Goal: Entertainment & Leisure: Consume media (video, audio)

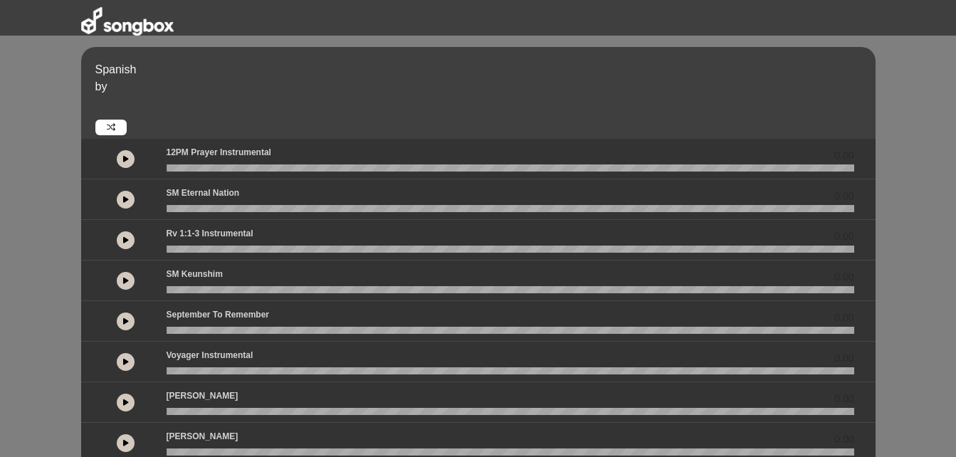
click at [126, 158] on icon at bounding box center [126, 158] width 6 height 7
click at [125, 198] on icon at bounding box center [126, 199] width 6 height 7
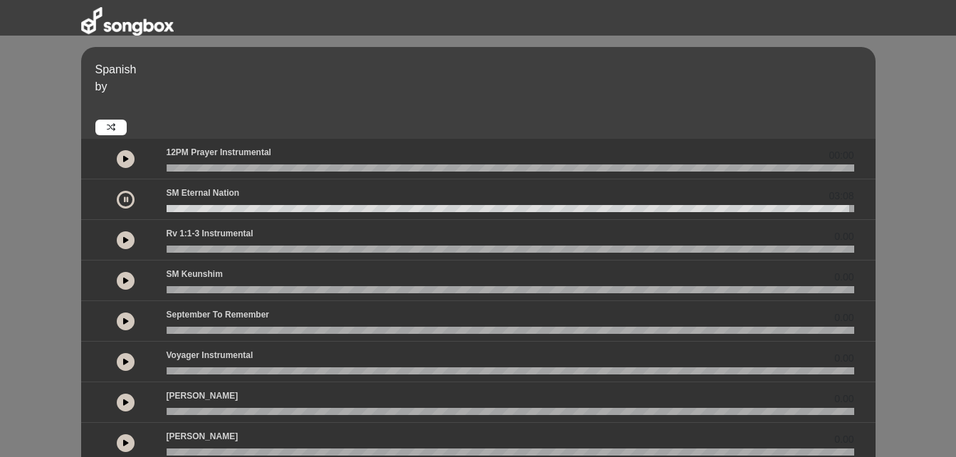
click at [126, 241] on icon at bounding box center [126, 239] width 6 height 7
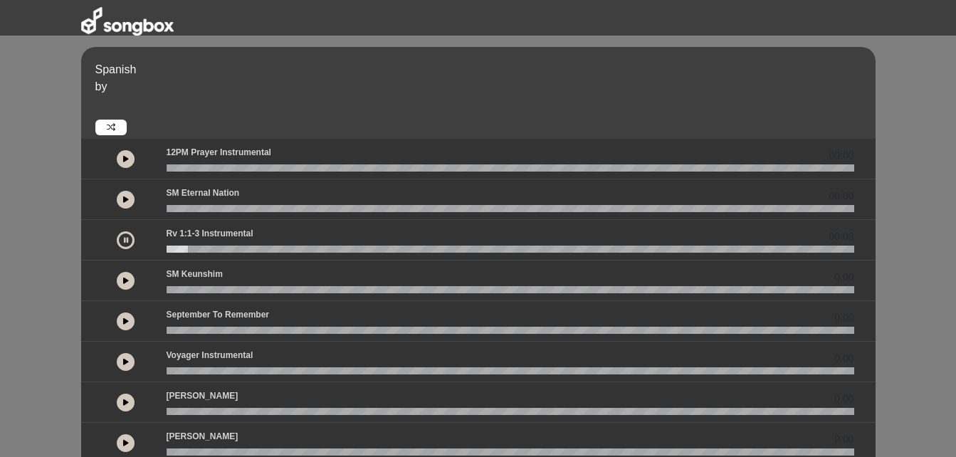
click at [112, 128] on icon at bounding box center [111, 127] width 9 height 9
click at [122, 272] on button at bounding box center [126, 281] width 18 height 18
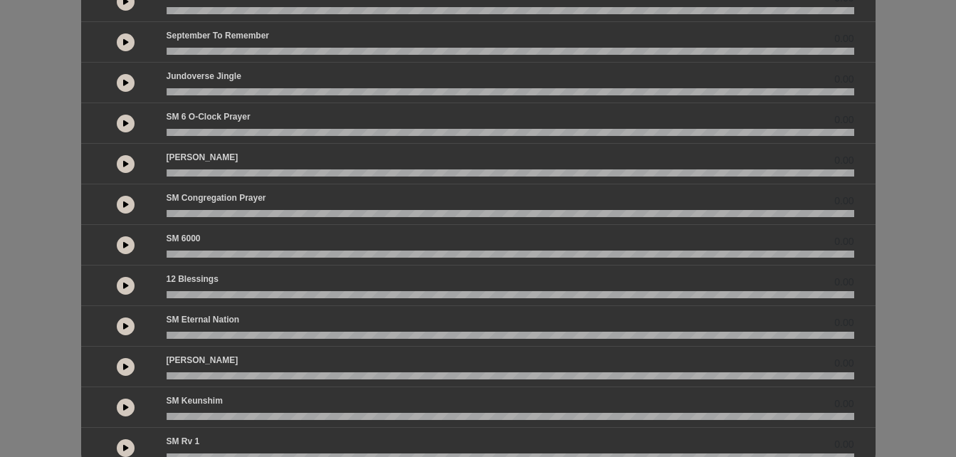
scroll to position [365, 0]
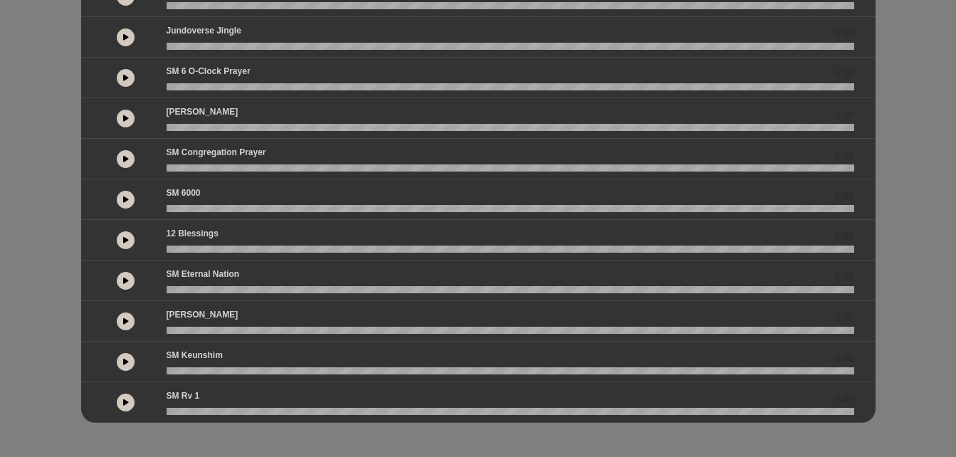
click at [125, 201] on icon at bounding box center [126, 199] width 6 height 7
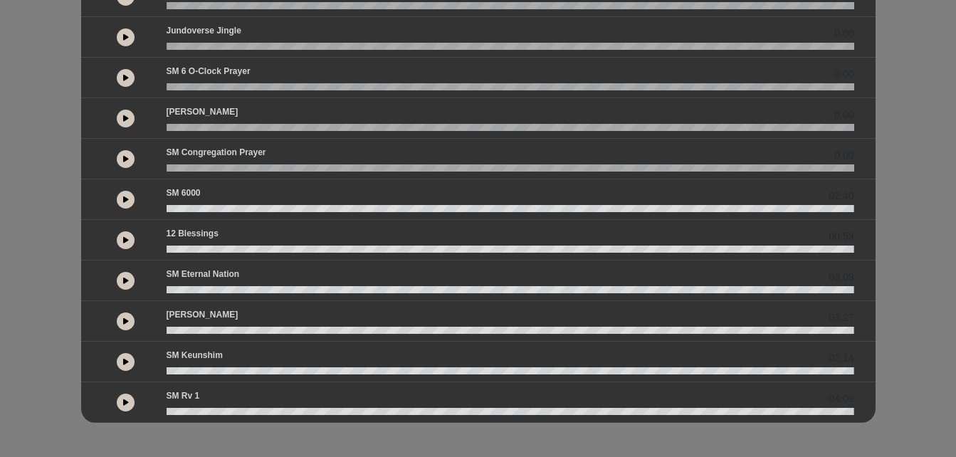
click at [129, 403] on button at bounding box center [126, 403] width 18 height 18
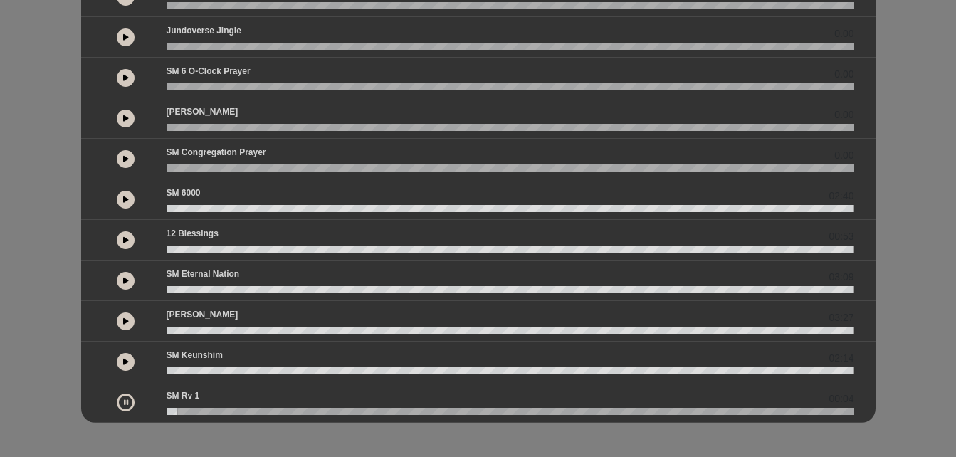
click at [119, 358] on button at bounding box center [126, 362] width 18 height 18
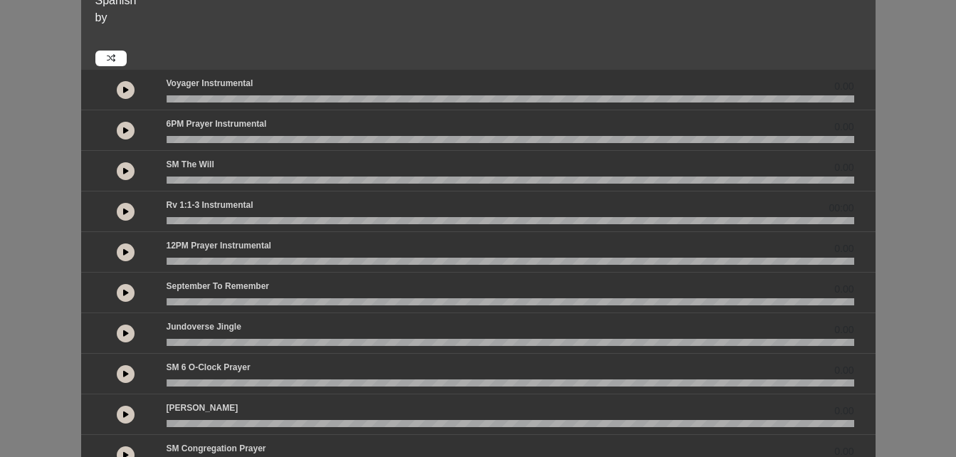
scroll to position [12, 0]
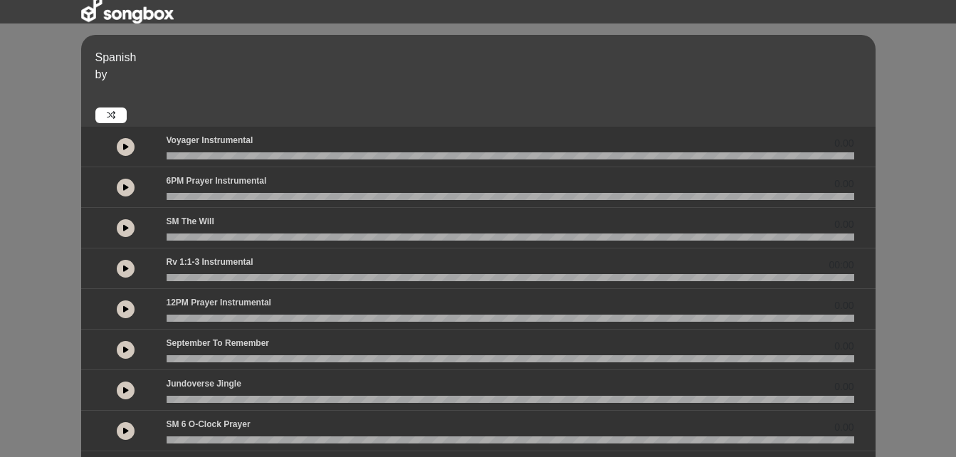
click at [109, 117] on icon at bounding box center [111, 115] width 9 height 9
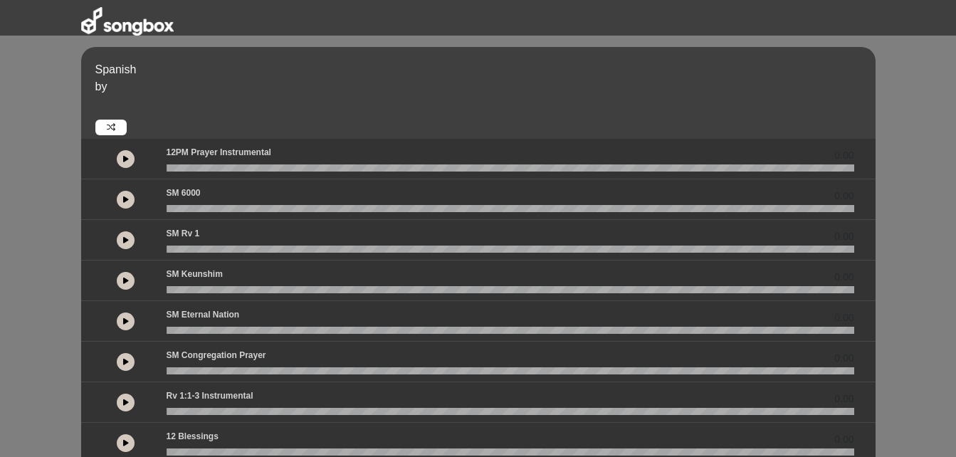
click at [424, 163] on div "12PM Prayer Instrumental 0.00" at bounding box center [510, 155] width 705 height 19
click at [123, 157] on icon at bounding box center [126, 158] width 6 height 7
